Goal: Task Accomplishment & Management: Manage account settings

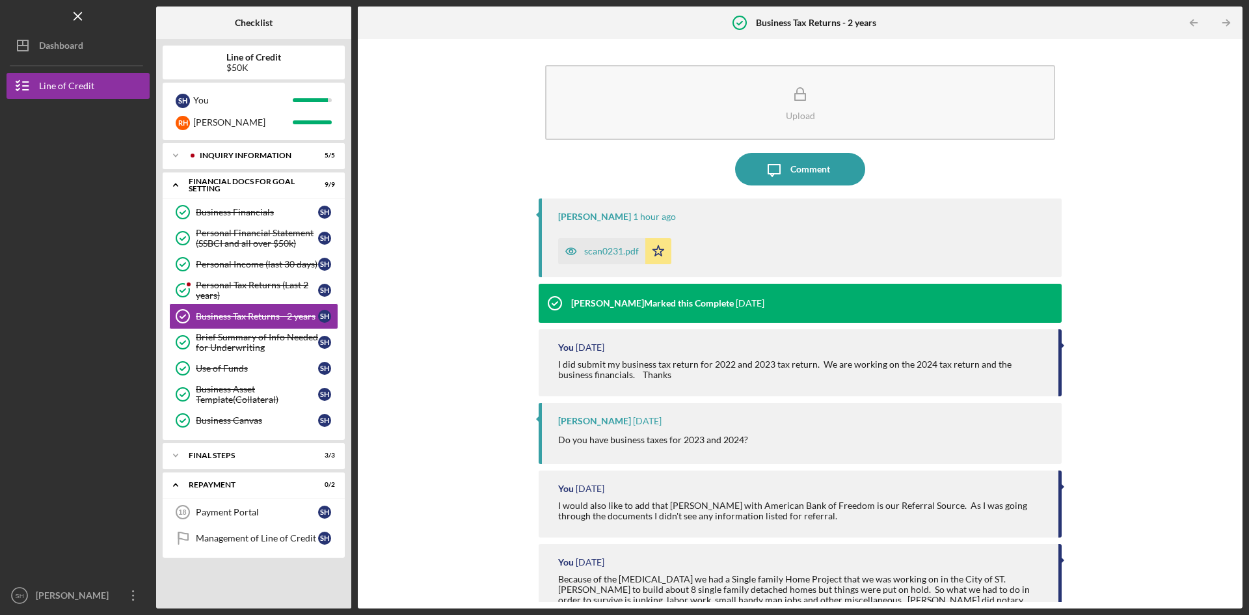
click at [601, 247] on div "scan0231.pdf" at bounding box center [611, 251] width 55 height 10
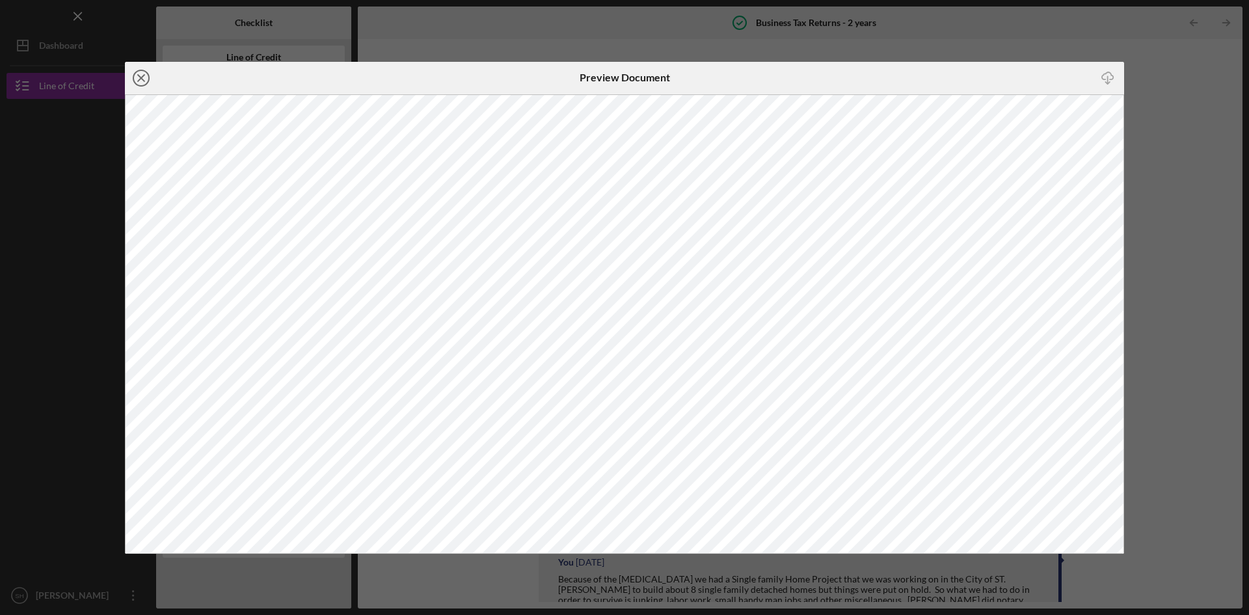
click at [139, 80] on line at bounding box center [141, 78] width 7 height 7
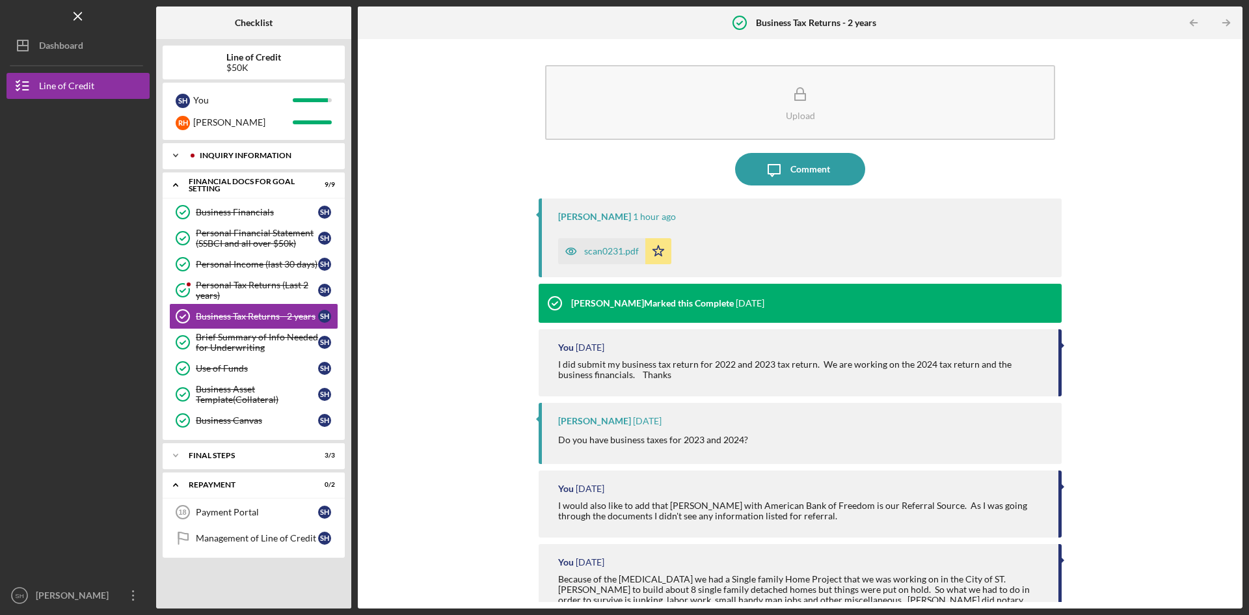
click at [243, 155] on div "INQUIRY INFORMATION" at bounding box center [264, 156] width 129 height 8
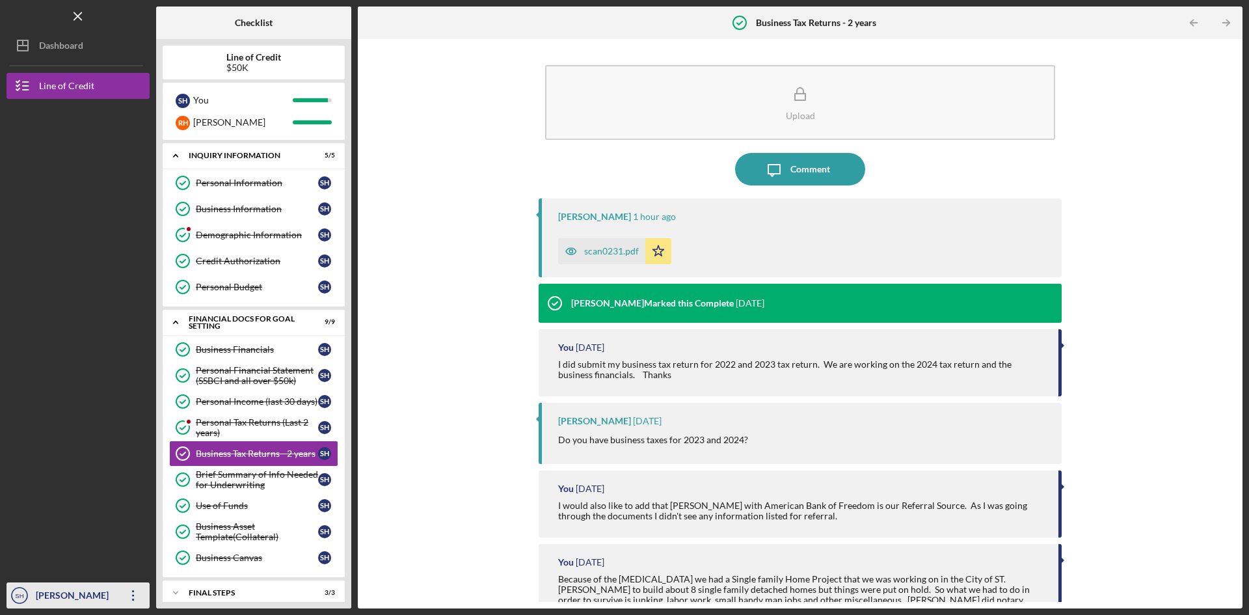
click at [107, 593] on div "[PERSON_NAME]" at bounding box center [75, 596] width 85 height 29
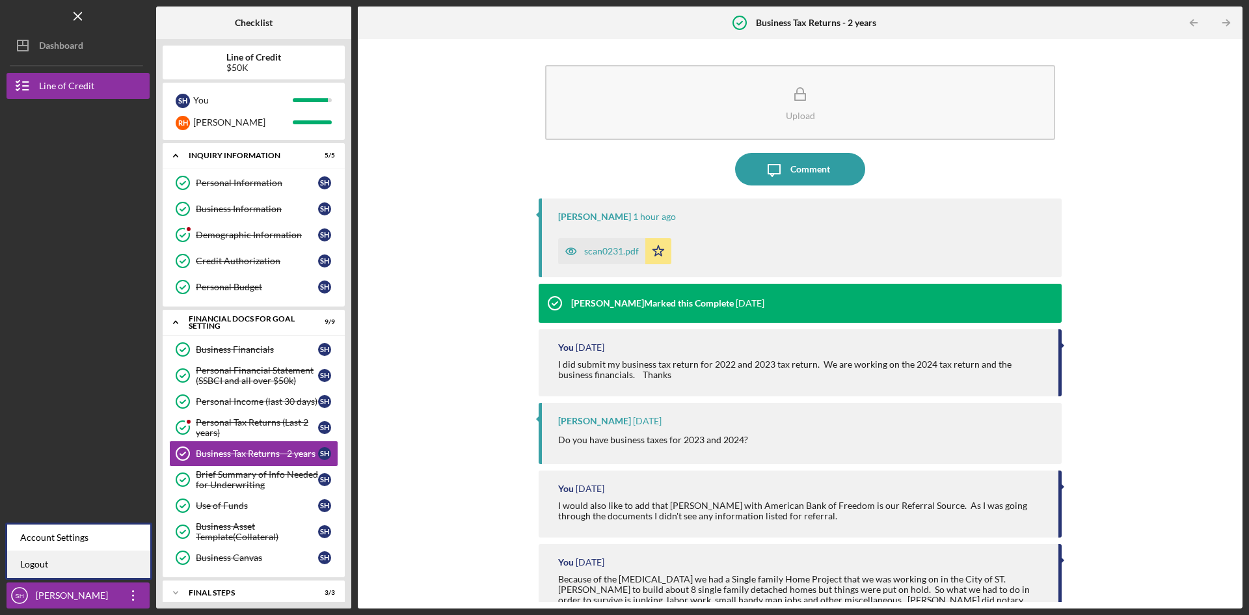
click at [28, 559] on link "Logout" at bounding box center [78, 564] width 143 height 27
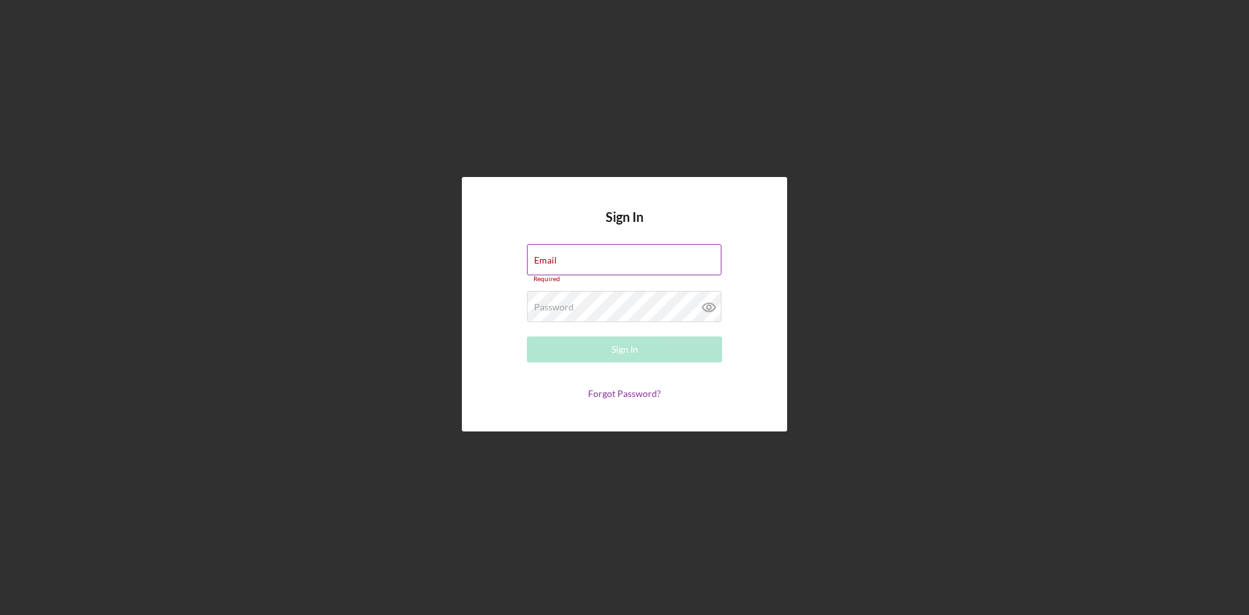
click at [583, 259] on div "Email Required" at bounding box center [624, 263] width 195 height 39
type input "[EMAIL_ADDRESS][DOMAIN_NAME]"
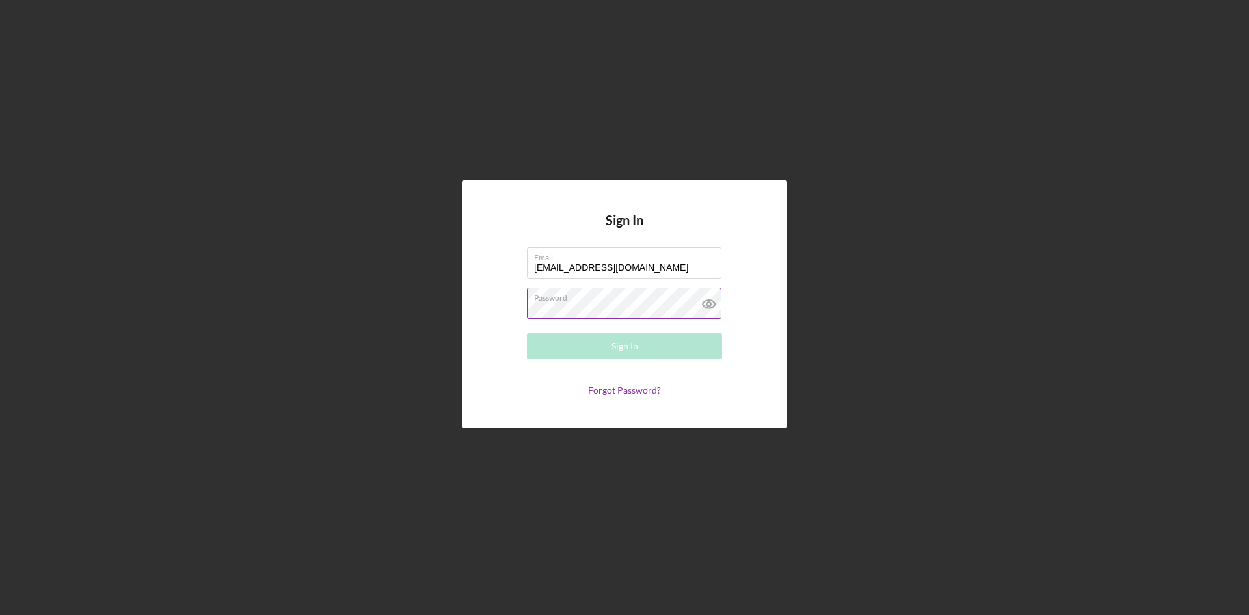
click at [589, 299] on div "Password Required" at bounding box center [624, 304] width 195 height 33
click at [615, 345] on div "Sign In" at bounding box center [625, 346] width 27 height 26
